Goal: Information Seeking & Learning: Learn about a topic

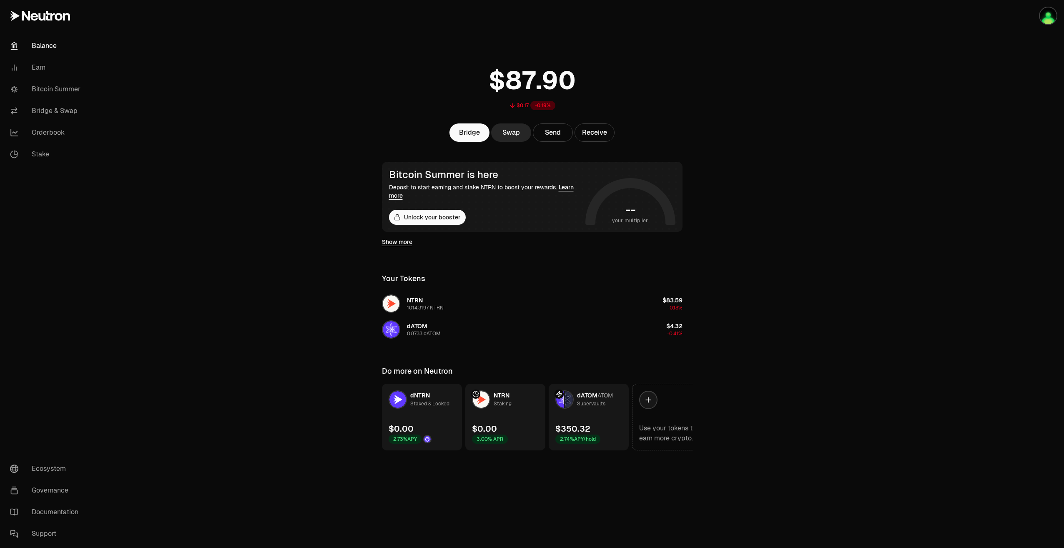
click at [585, 395] on span "dATOM" at bounding box center [587, 395] width 20 height 8
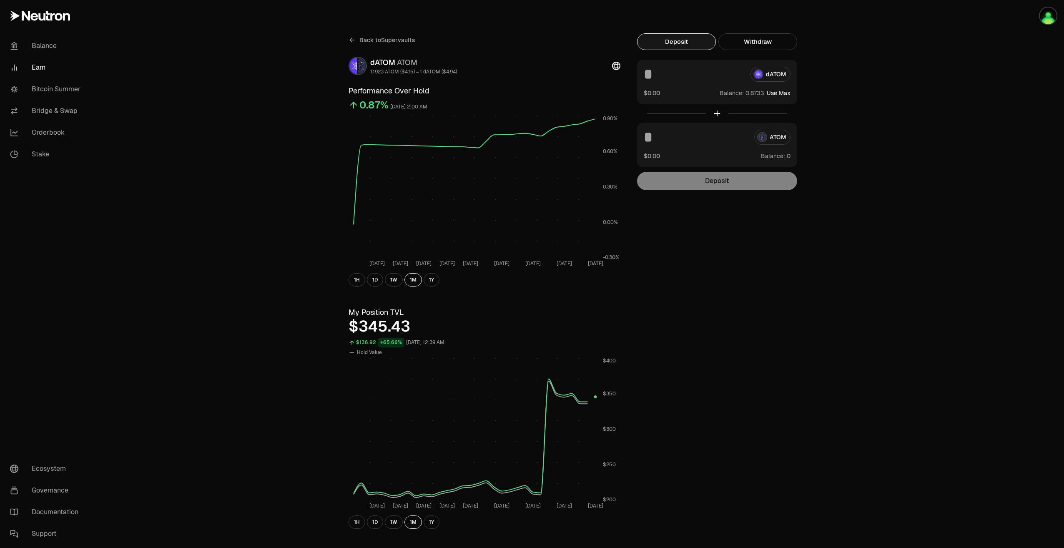
click at [393, 41] on span "Back to Supervaults" at bounding box center [387, 40] width 56 height 8
